Goal: Task Accomplishment & Management: Complete application form

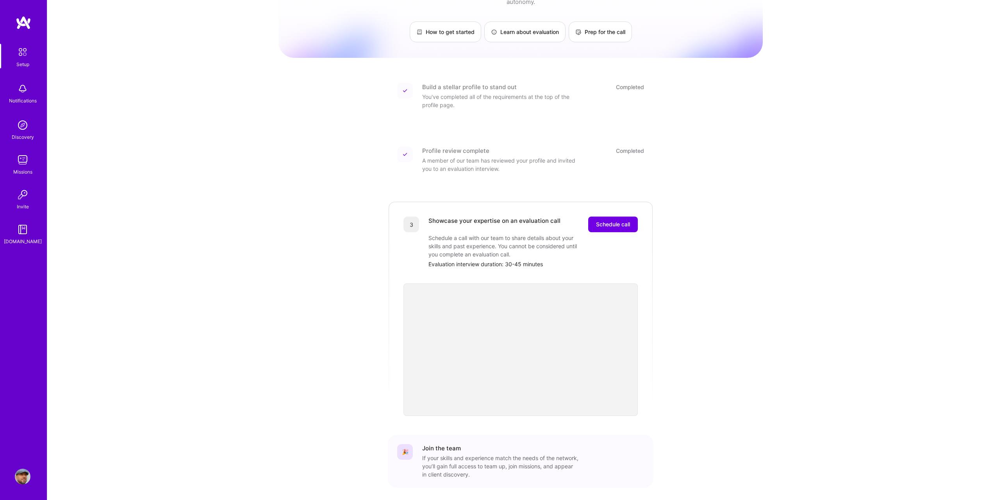
scroll to position [66, 0]
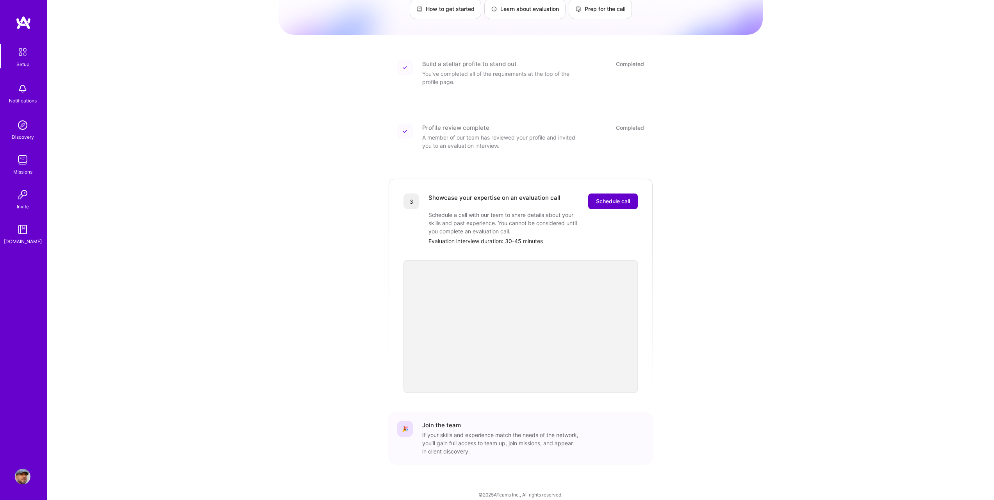
click at [619, 197] on span "Schedule call" at bounding box center [613, 201] width 34 height 8
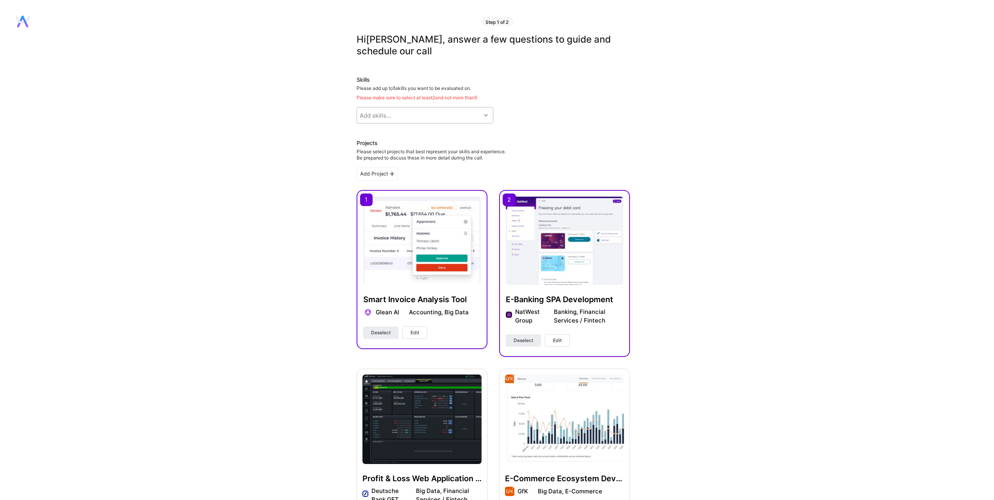
click at [414, 113] on div "Add skills..." at bounding box center [419, 115] width 124 height 16
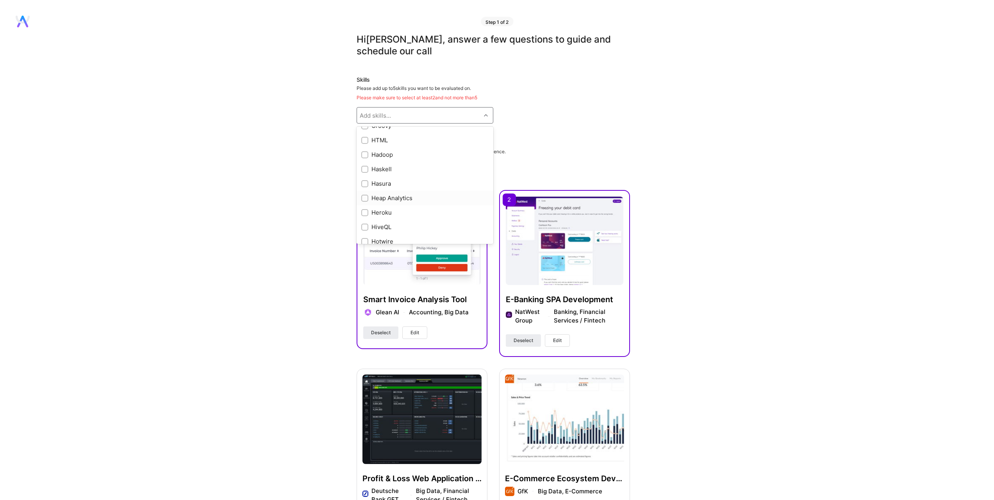
scroll to position [2031, 0]
click at [366, 141] on input "checkbox" at bounding box center [365, 142] width 5 height 5
checkbox input "true"
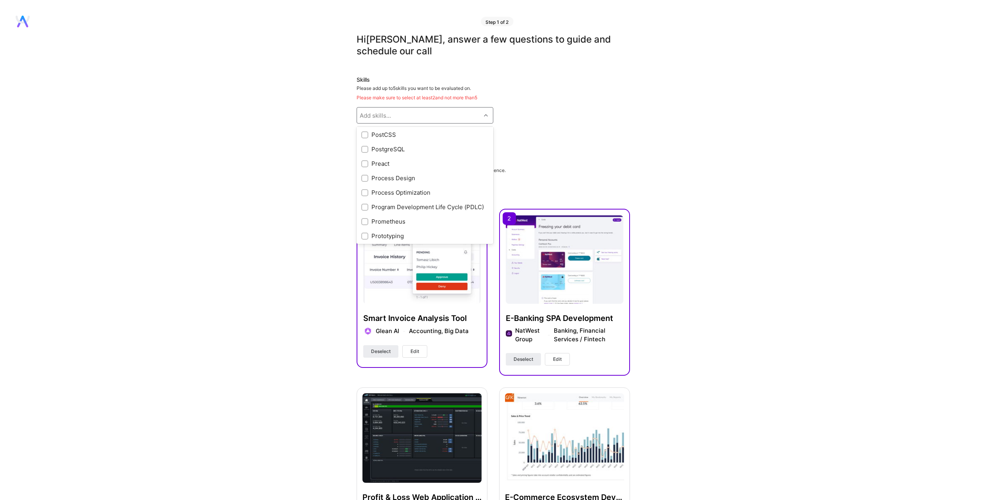
scroll to position [3125, 0]
click at [365, 159] on input "checkbox" at bounding box center [365, 161] width 5 height 5
checkbox input "true"
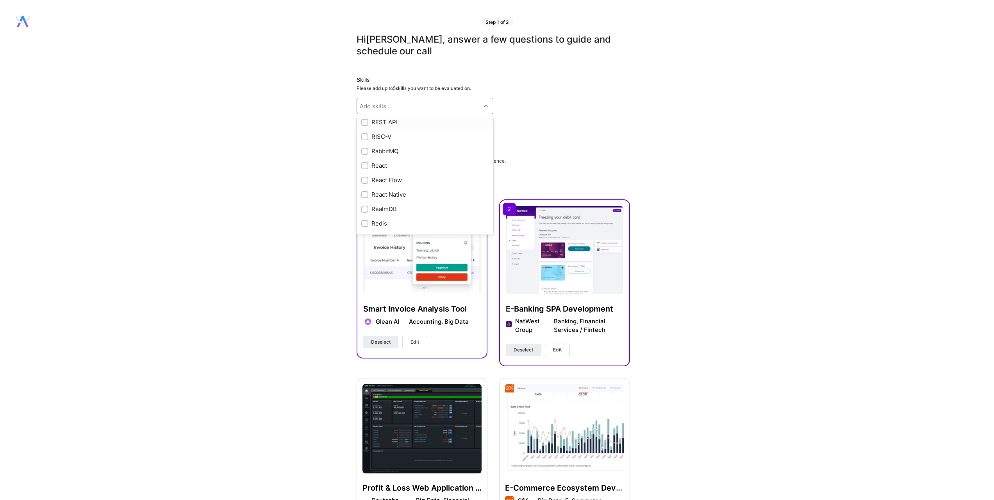
scroll to position [3360, 0]
click at [366, 166] on input "checkbox" at bounding box center [365, 163] width 5 height 5
checkbox input "true"
click at [366, 152] on input "checkbox" at bounding box center [365, 154] width 5 height 5
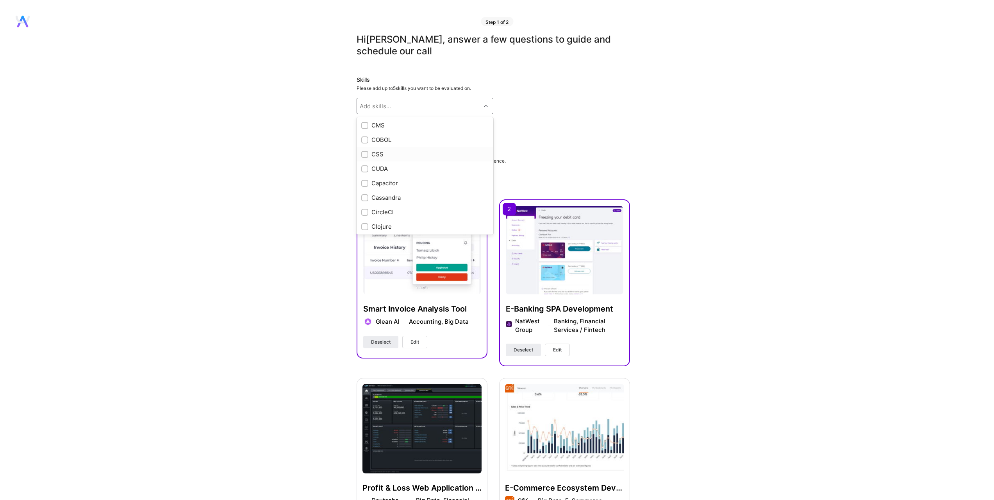
checkbox input "true"
click at [363, 154] on input "checkbox" at bounding box center [365, 155] width 5 height 5
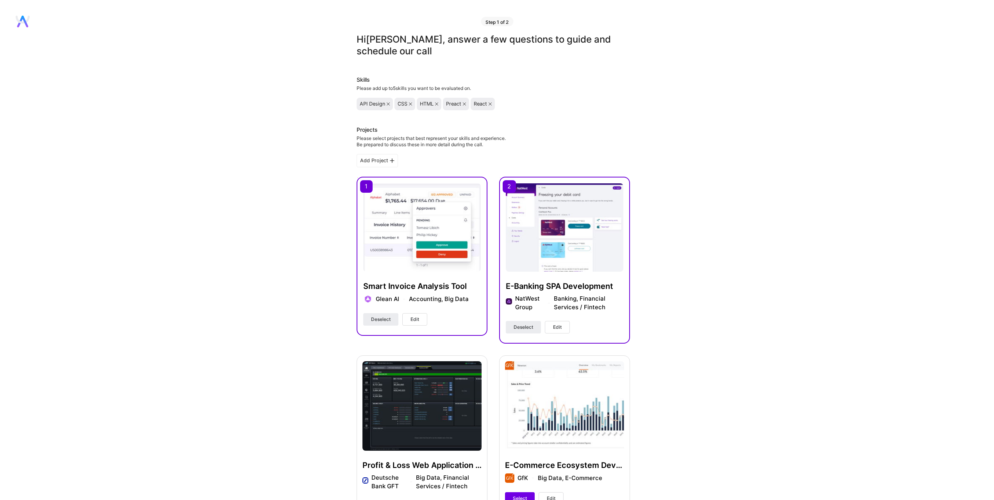
click at [387, 103] on icon at bounding box center [388, 103] width 3 height 3
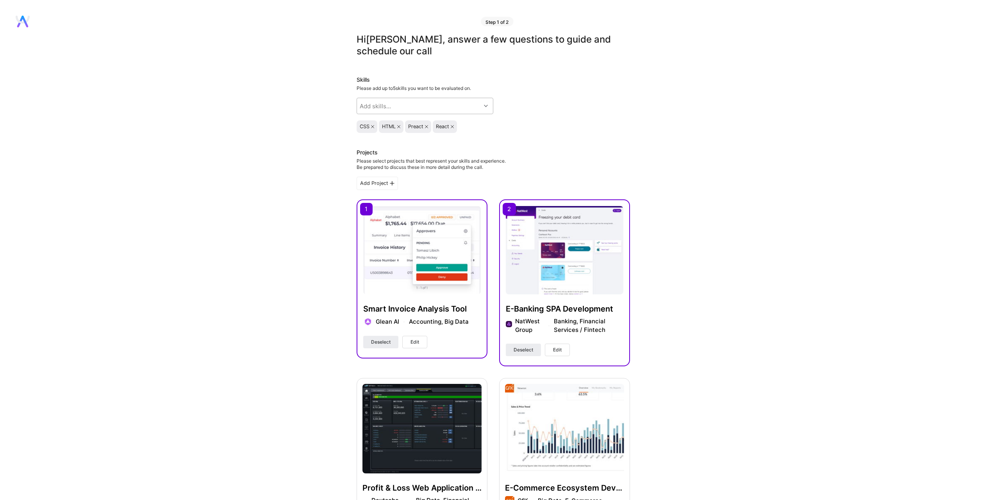
click at [402, 106] on div "Add skills..." at bounding box center [419, 106] width 124 height 16
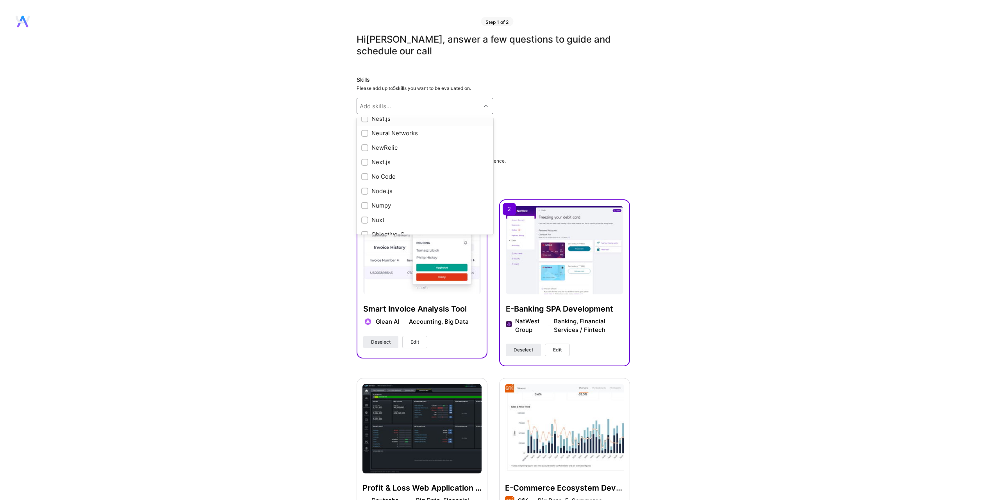
scroll to position [2813, 0]
click at [388, 189] on div "Node.js" at bounding box center [424, 190] width 127 height 8
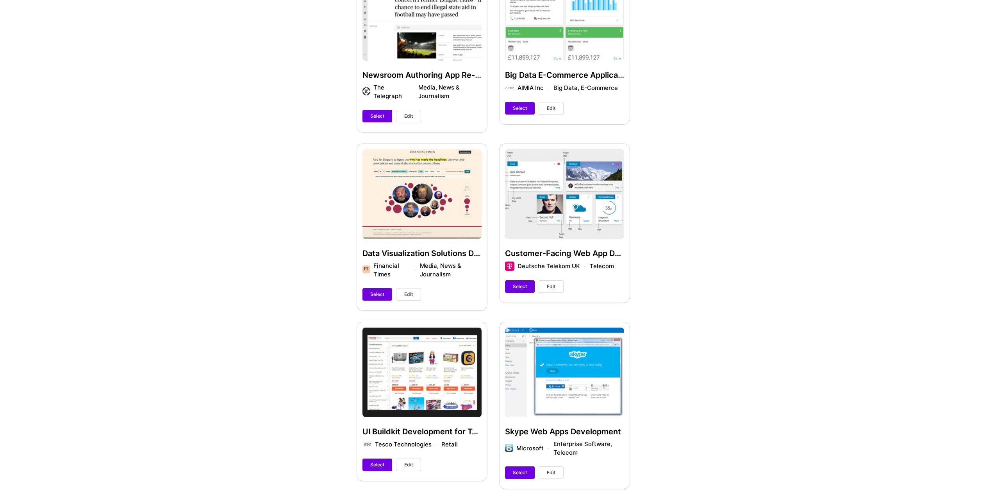
scroll to position [586, 0]
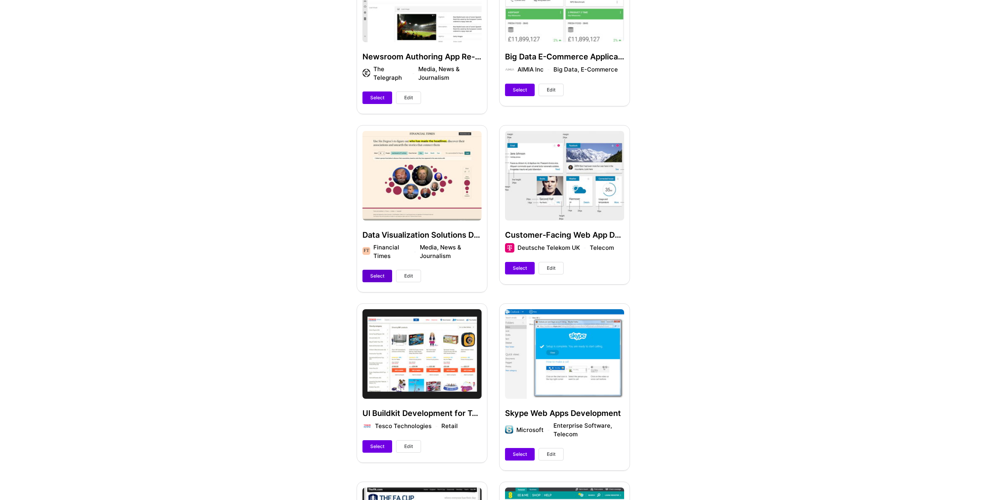
click at [379, 275] on span "Select" at bounding box center [377, 275] width 14 height 7
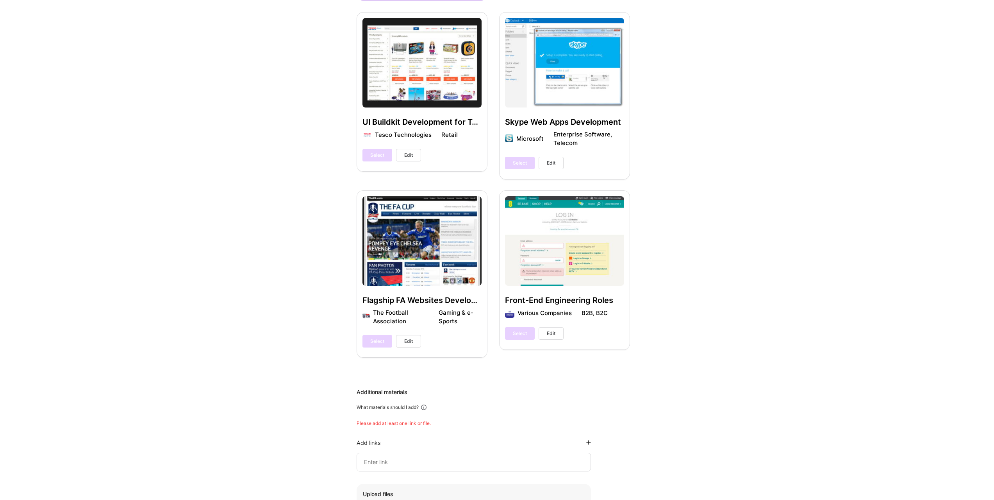
scroll to position [1042, 0]
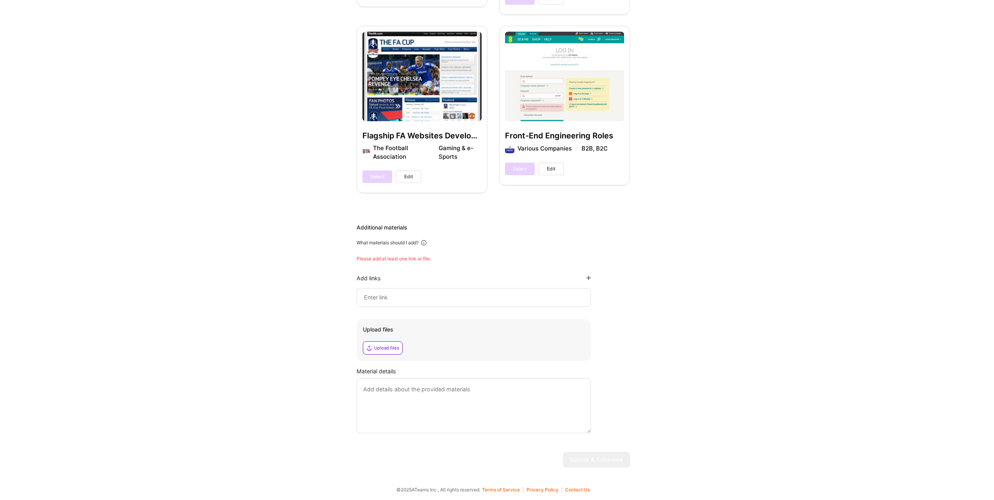
click at [386, 348] on div "Upload files" at bounding box center [386, 348] width 25 height 6
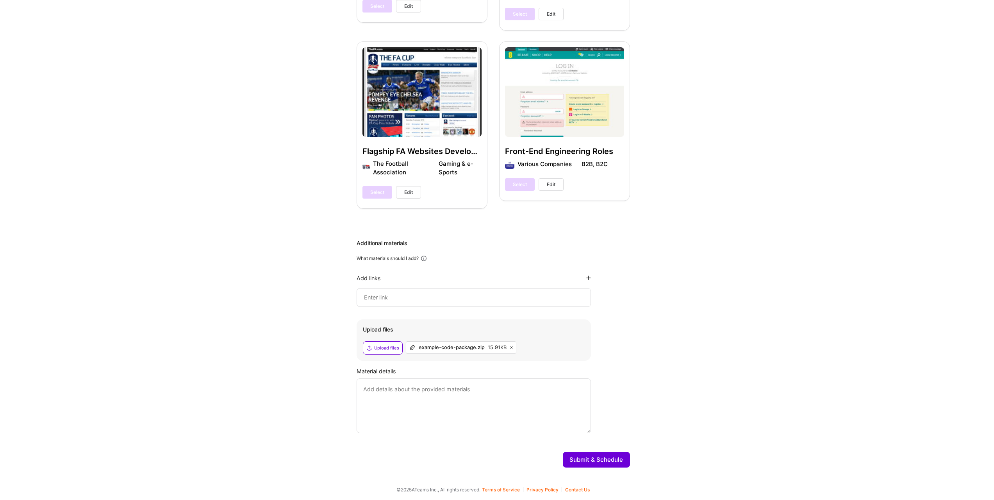
click at [460, 291] on div at bounding box center [474, 297] width 234 height 19
click at [461, 298] on input at bounding box center [473, 297] width 221 height 9
paste input "https://tomaszlibich.com/"
type input "https://tomaszlibich.com/"
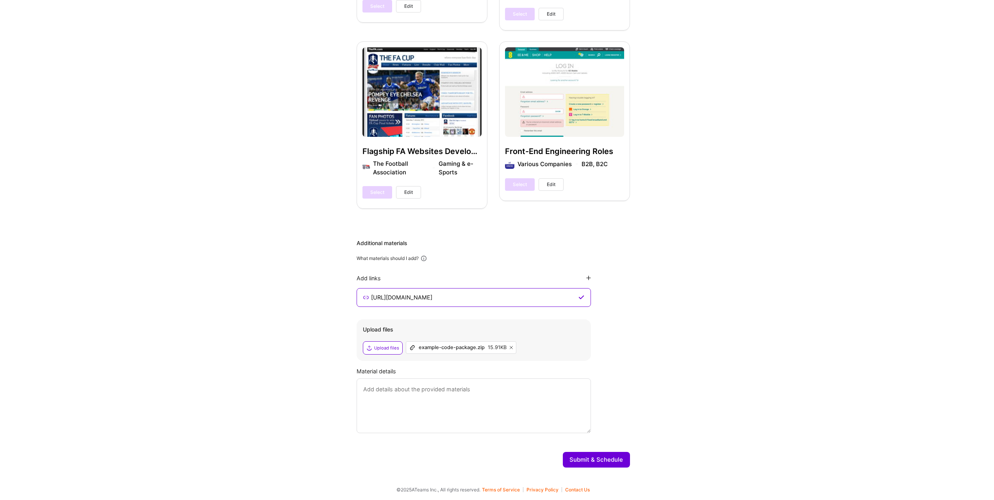
click at [483, 409] on textarea at bounding box center [474, 405] width 234 height 55
type textarea "S"
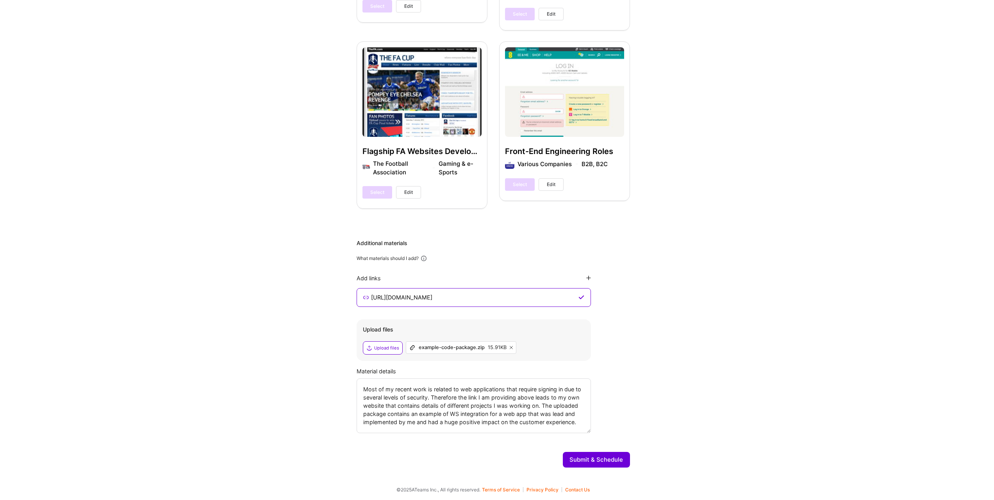
type textarea "Most of my recent work is related to web applications that require signing in d…"
click at [616, 456] on button "Submit & Schedule" at bounding box center [596, 460] width 67 height 16
click at [516, 396] on textarea "Most of my recent work is related to web applications that require signing in d…" at bounding box center [474, 405] width 234 height 55
click at [932, 474] on img at bounding box center [932, 474] width 5 height 5
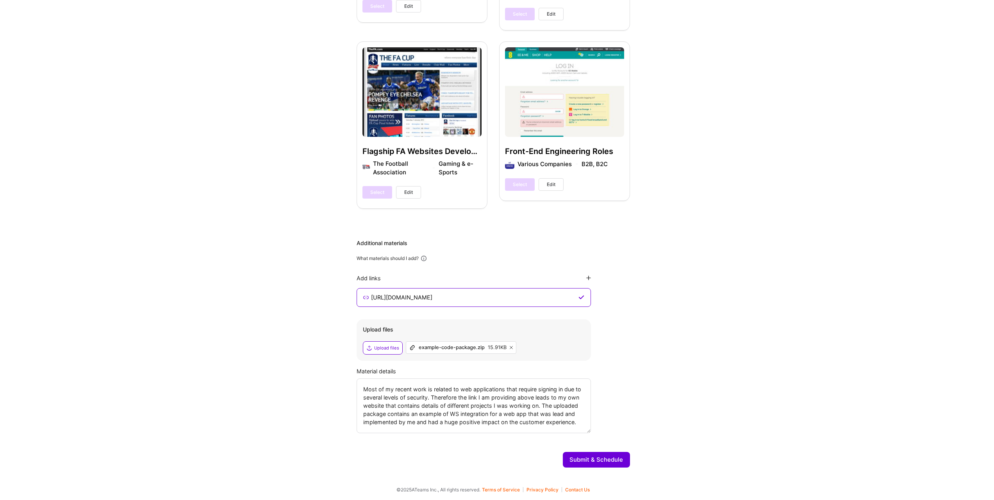
click at [601, 454] on button "Submit & Schedule" at bounding box center [596, 460] width 67 height 16
click at [600, 458] on button "Submit & Schedule" at bounding box center [596, 460] width 67 height 16
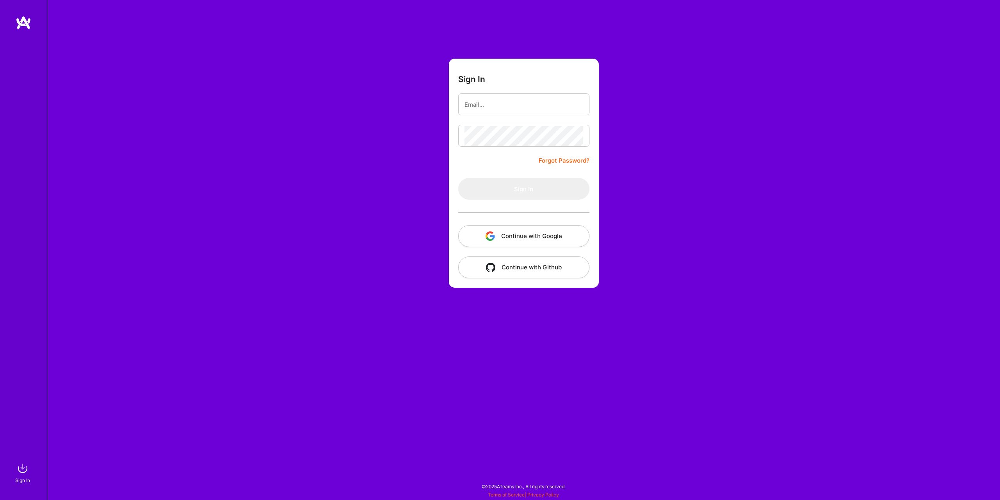
click at [515, 234] on button "Continue with Google" at bounding box center [523, 236] width 131 height 22
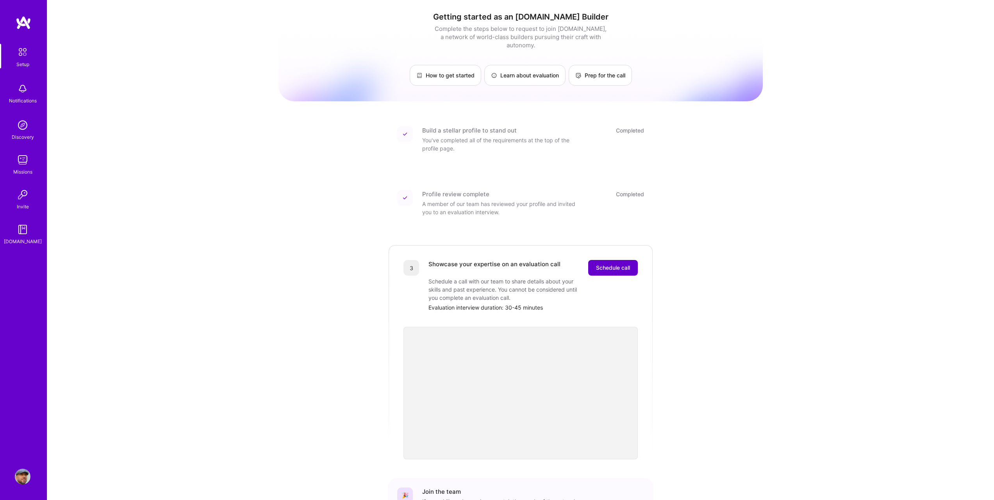
click at [625, 260] on button "Schedule call" at bounding box center [613, 268] width 50 height 16
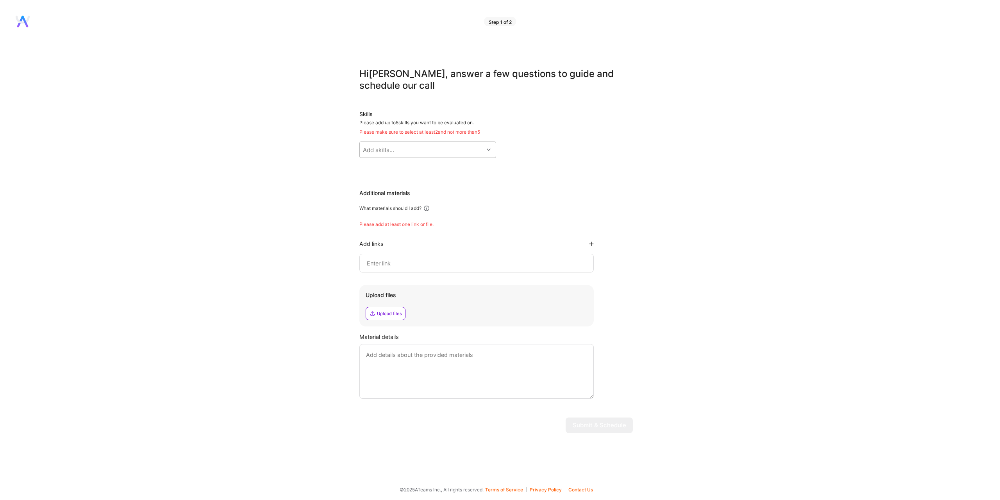
click at [459, 143] on div "Add skills..." at bounding box center [422, 150] width 124 height 16
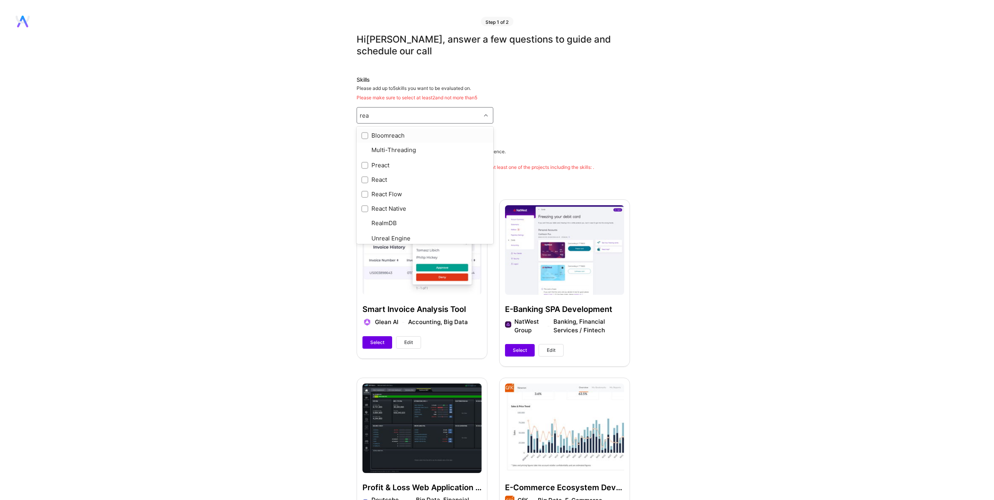
type input "reac"
click at [367, 162] on input "checkbox" at bounding box center [365, 164] width 5 height 5
checkbox input "true"
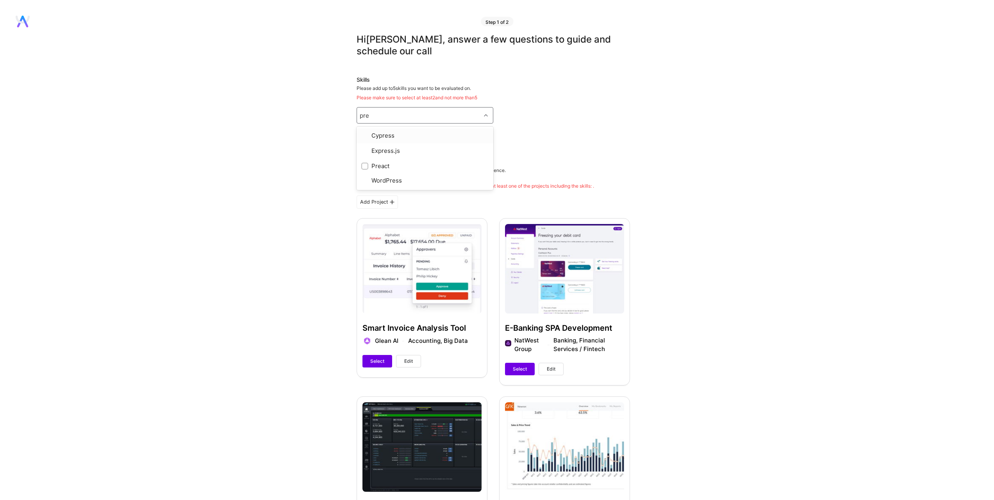
type input "prea"
click at [364, 134] on input "checkbox" at bounding box center [365, 135] width 5 height 5
checkbox input "true"
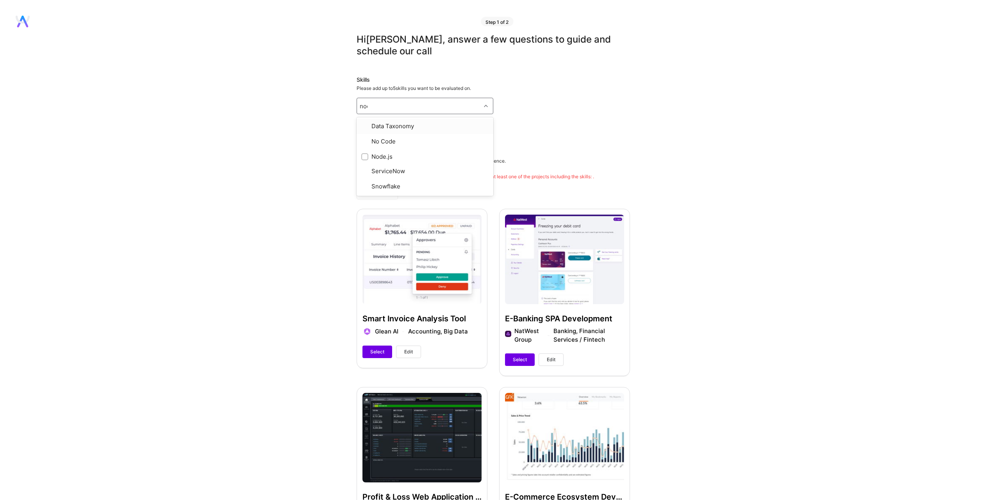
type input "node"
click at [388, 123] on div "Node.js" at bounding box center [424, 126] width 127 height 8
checkbox input "true"
type input "html"
click at [386, 129] on div "HTML" at bounding box center [424, 126] width 127 height 8
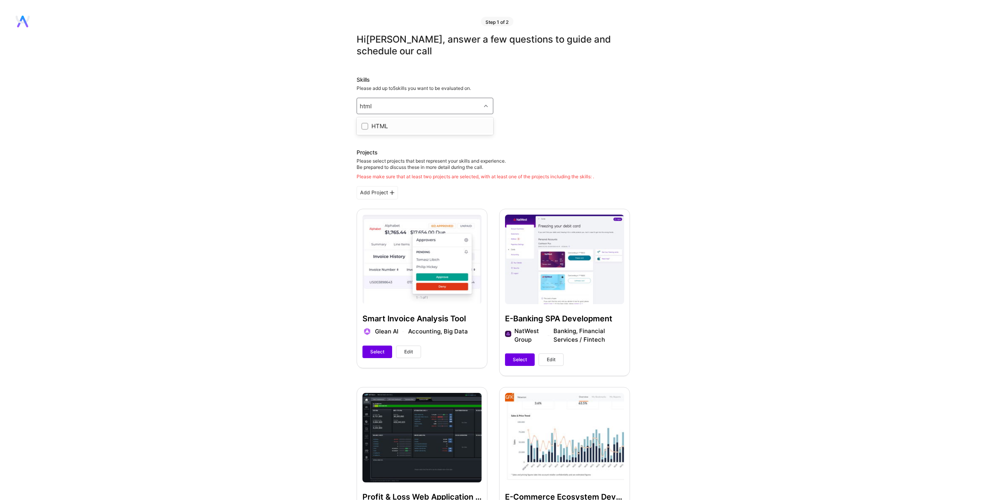
checkbox input "true"
type input "css"
click at [388, 125] on div "CSS" at bounding box center [424, 126] width 127 height 8
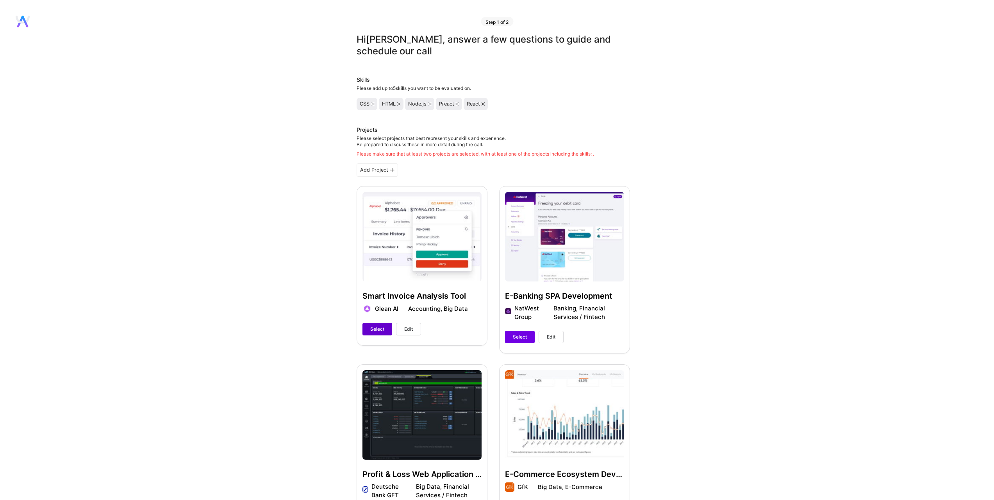
click at [375, 330] on span "Select" at bounding box center [377, 328] width 14 height 7
click at [528, 339] on button "Select" at bounding box center [520, 336] width 30 height 13
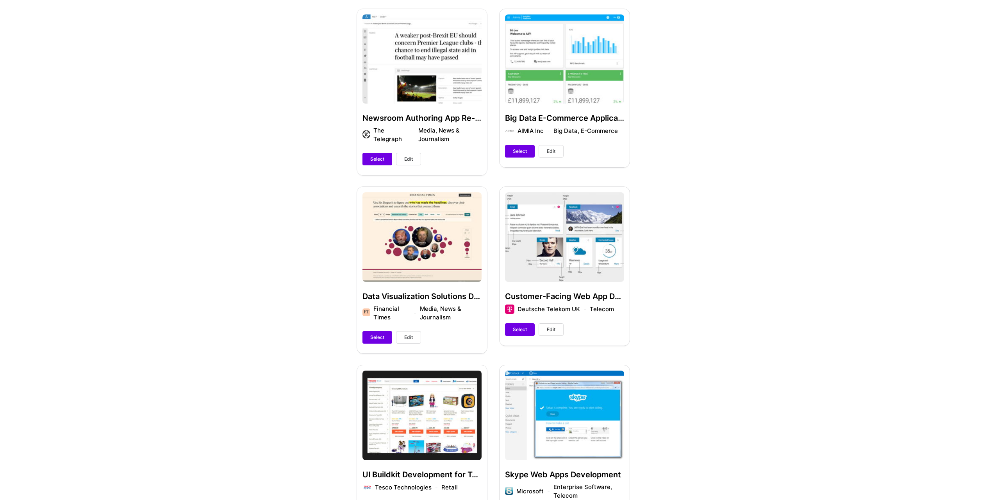
scroll to position [547, 0]
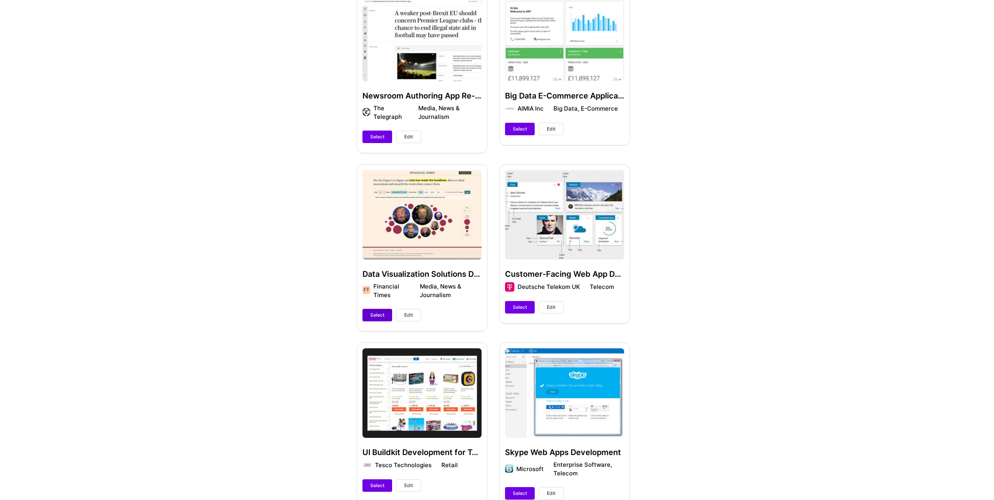
click at [376, 313] on span "Select" at bounding box center [377, 314] width 14 height 7
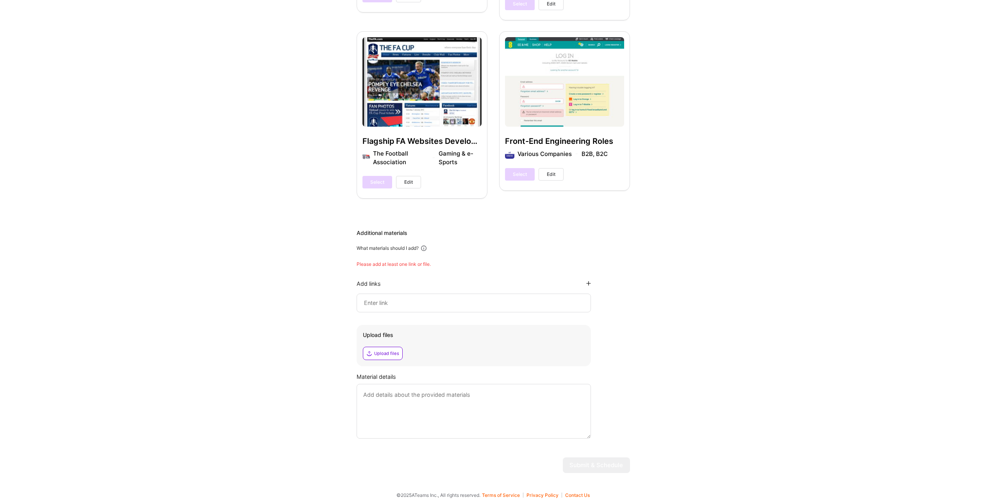
scroll to position [1042, 0]
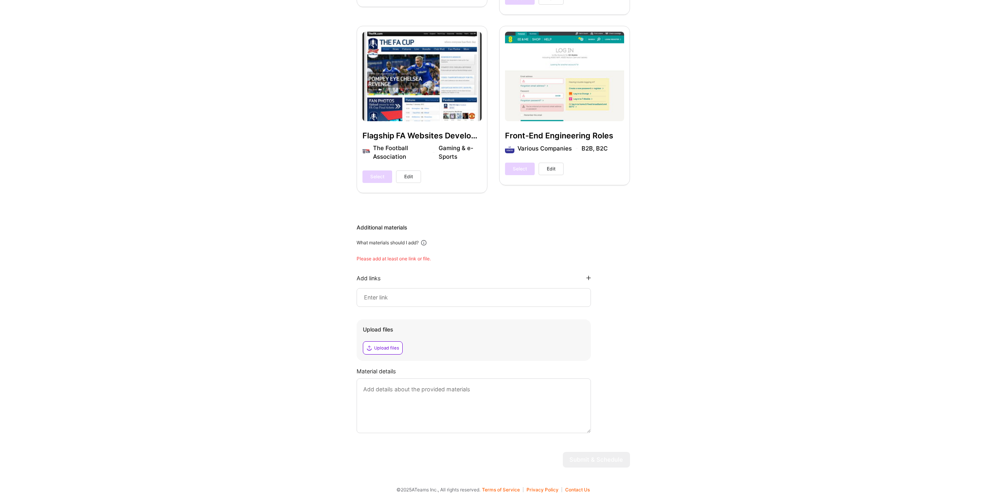
click at [429, 297] on input at bounding box center [473, 297] width 221 height 9
type input "h"
click at [447, 380] on textarea at bounding box center [474, 405] width 234 height 55
paste textarea "Most of my recent work is related to web applications that require signing in d…"
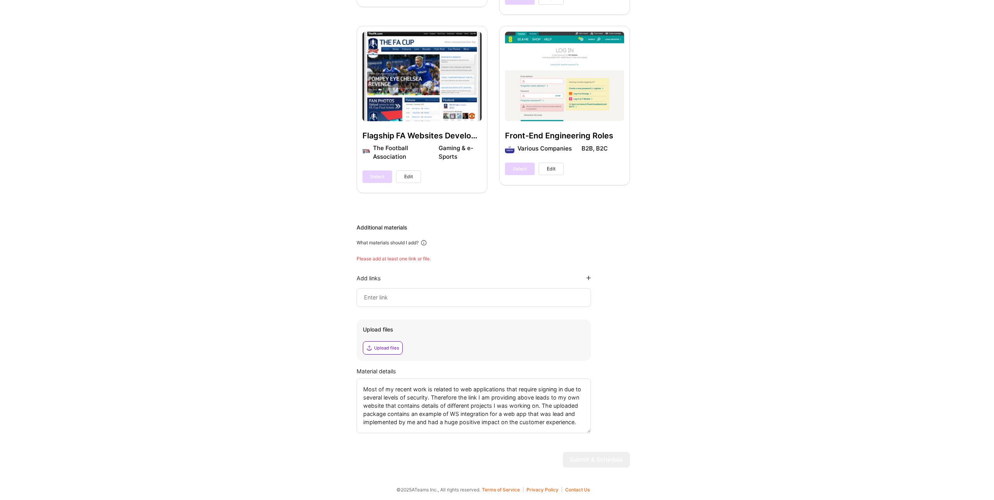
type textarea "Most of my recent work is related to web applications that require signing in d…"
click at [385, 349] on div "Upload files" at bounding box center [386, 348] width 25 height 6
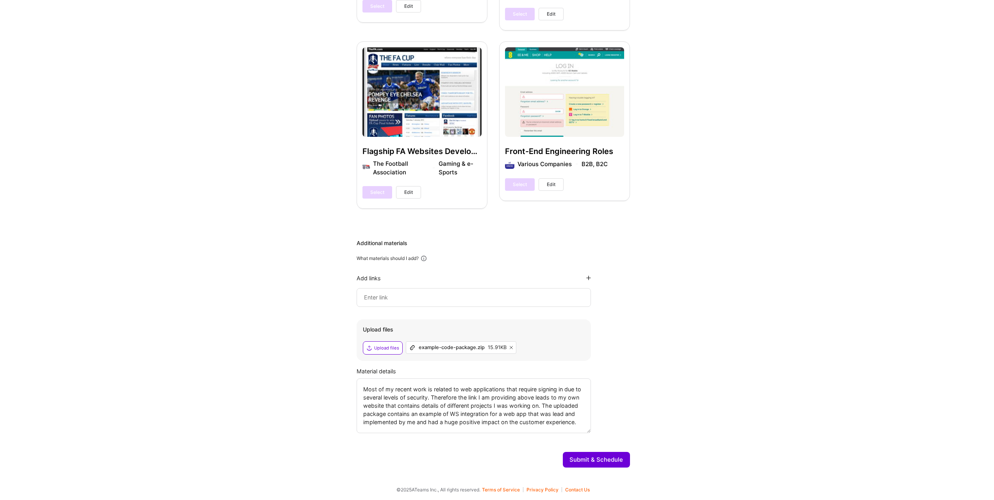
click at [454, 293] on input at bounding box center [473, 297] width 221 height 9
paste input "https://tomaszlibich.com/"
type input "https://tomaszlibich.com/"
click at [616, 460] on button "Submit & Schedule" at bounding box center [596, 460] width 67 height 16
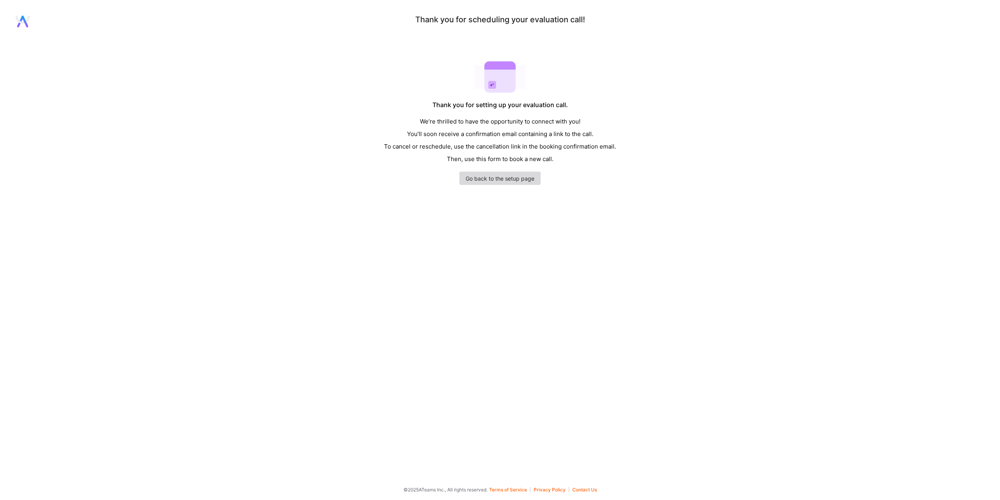
click at [522, 183] on link "Go back to the setup page" at bounding box center [499, 177] width 81 height 13
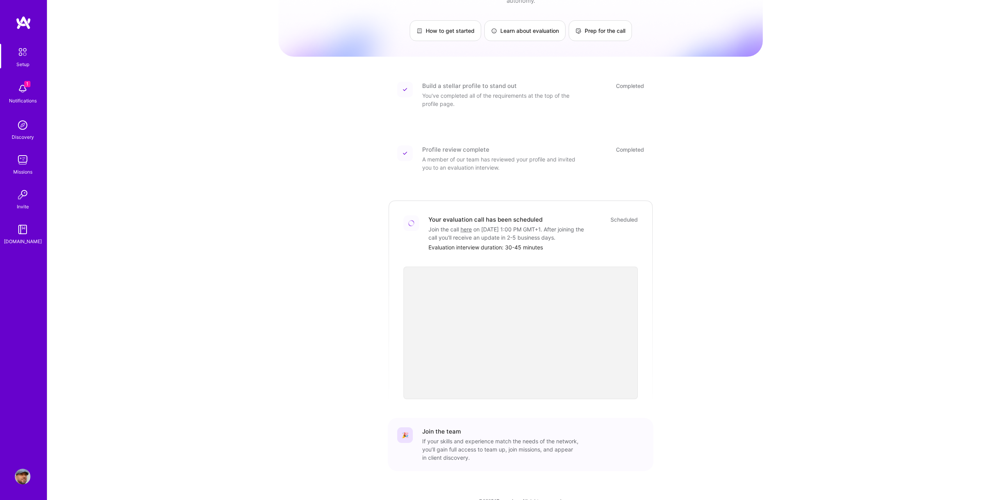
scroll to position [59, 0]
